Goal: Information Seeking & Learning: Find specific page/section

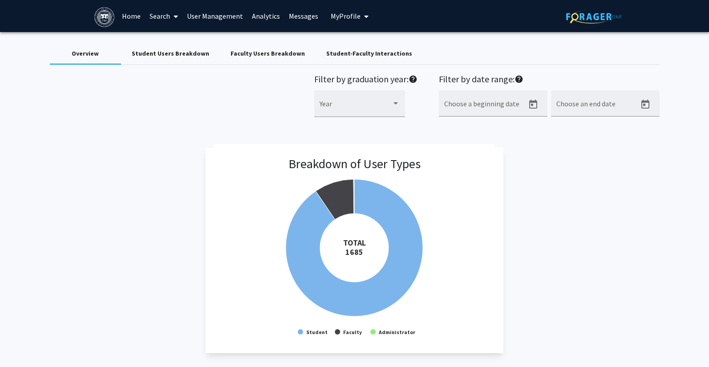
click at [161, 12] on link "Search" at bounding box center [163, 15] width 37 height 31
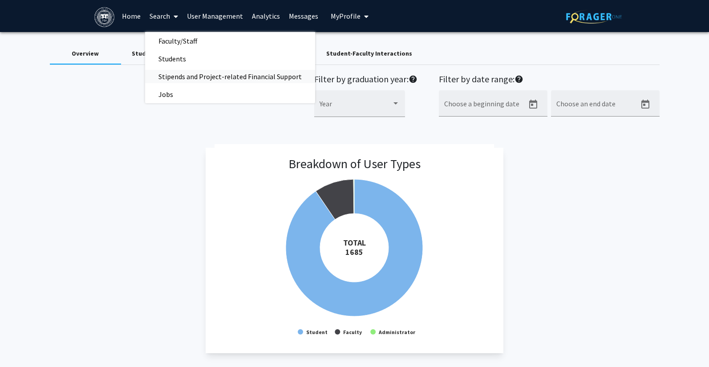
click at [165, 76] on span "Stipends and Project-related Financial Support" at bounding box center [230, 77] width 170 height 18
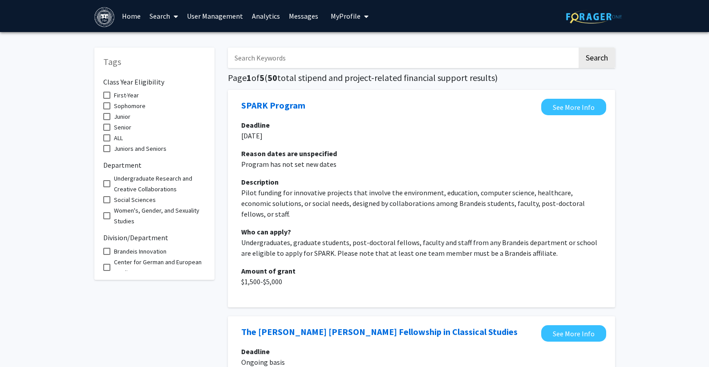
click at [248, 61] on input "Search Keywords" at bounding box center [403, 58] width 350 height 20
type input "[PERSON_NAME]"
click at [579, 48] on button "Search" at bounding box center [597, 58] width 37 height 20
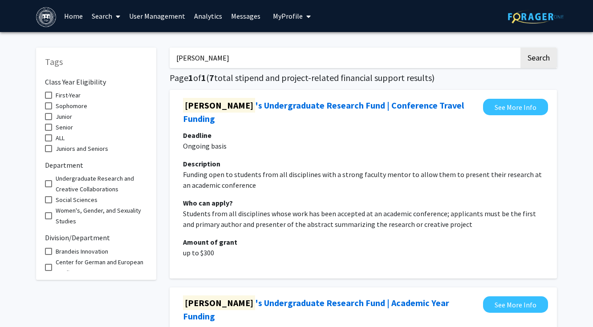
click at [108, 17] on link "Search" at bounding box center [105, 15] width 37 height 31
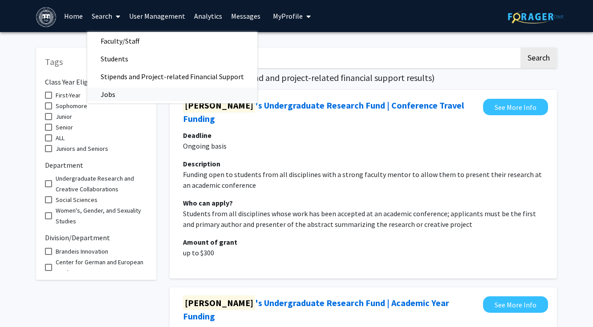
click at [105, 96] on span "Jobs" at bounding box center [107, 95] width 41 height 18
